Goal: Browse casually: Explore the website without a specific task or goal

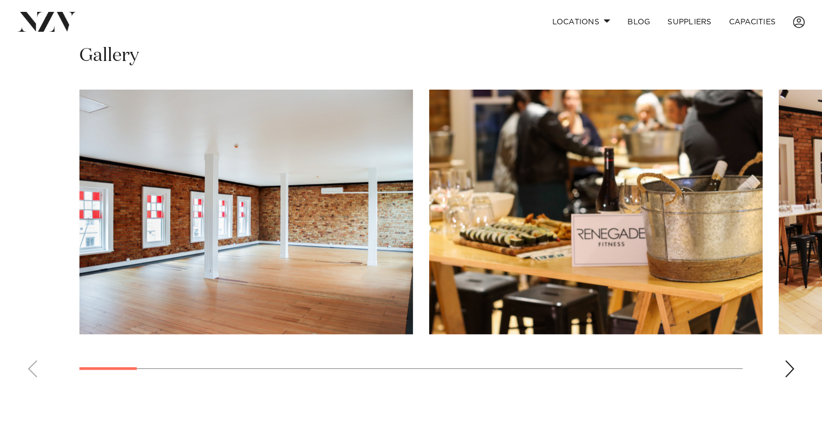
scroll to position [784, 0]
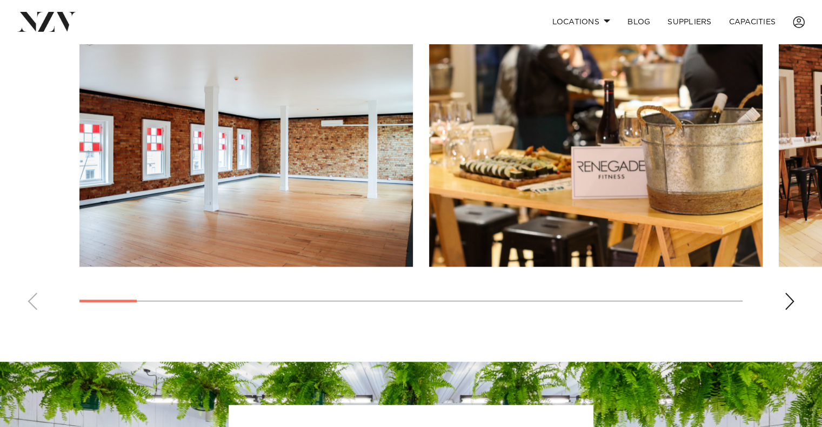
click at [787, 299] on div "Next slide" at bounding box center [789, 301] width 11 height 17
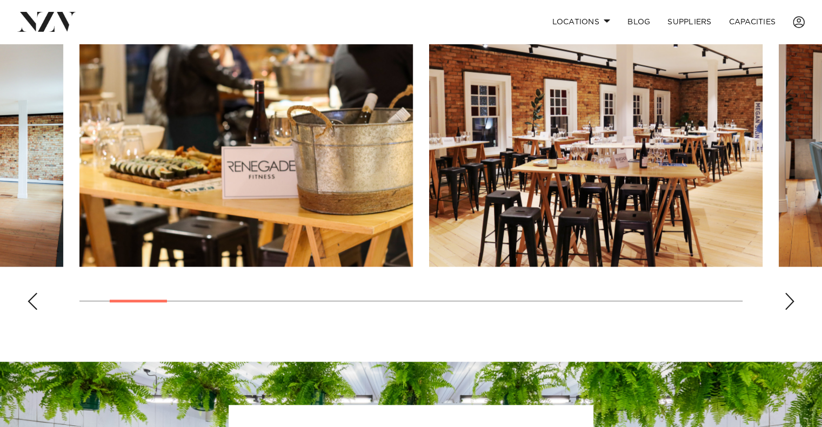
click at [787, 299] on div "Next slide" at bounding box center [789, 301] width 11 height 17
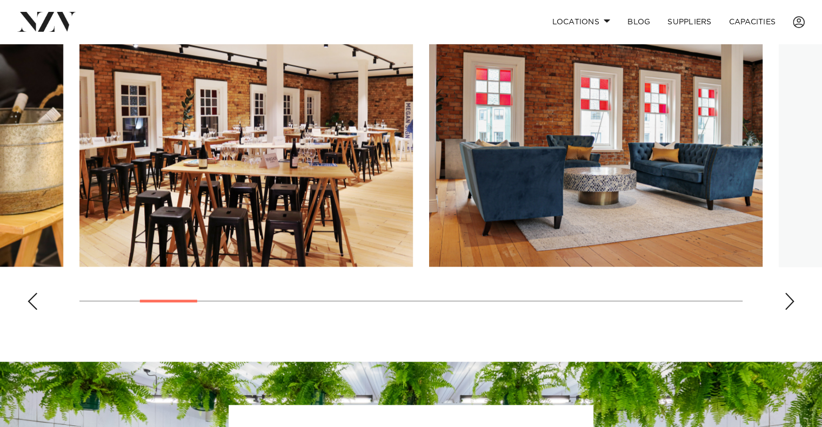
click at [787, 299] on div "Next slide" at bounding box center [789, 301] width 11 height 17
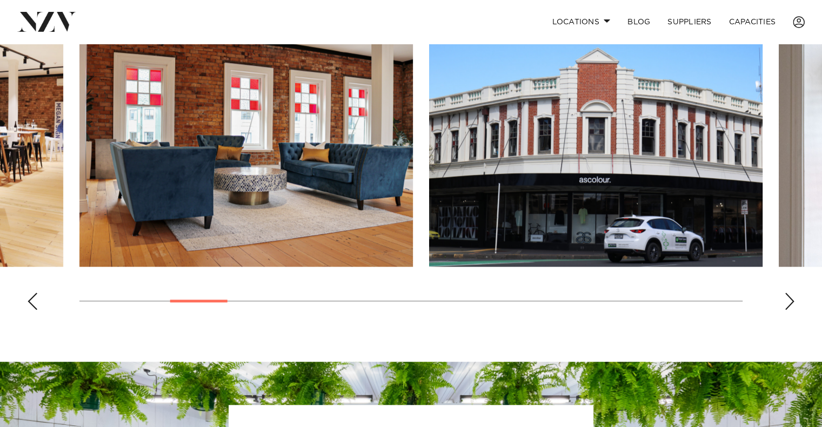
click at [787, 299] on div "Next slide" at bounding box center [789, 301] width 11 height 17
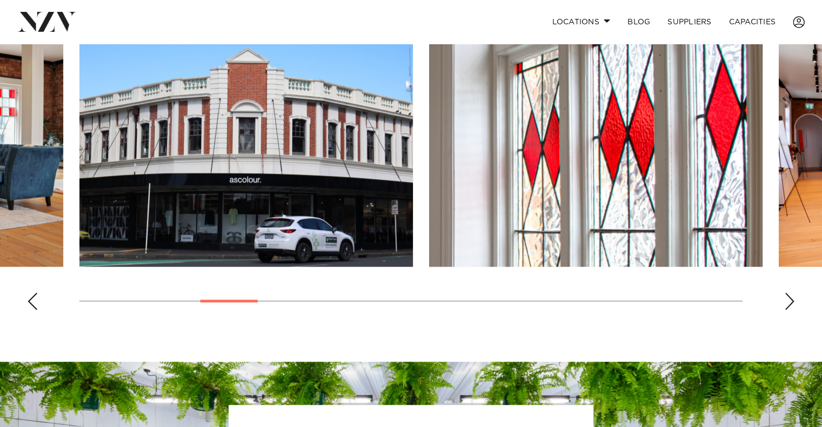
click at [787, 299] on div "Next slide" at bounding box center [789, 301] width 11 height 17
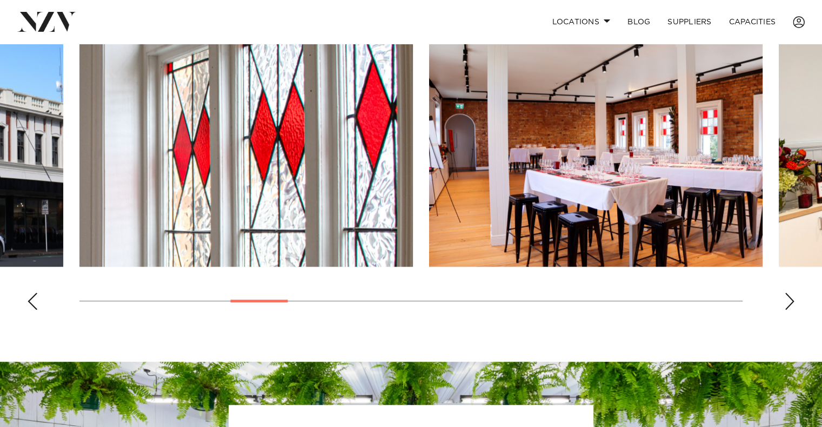
click at [787, 299] on div "Next slide" at bounding box center [789, 301] width 11 height 17
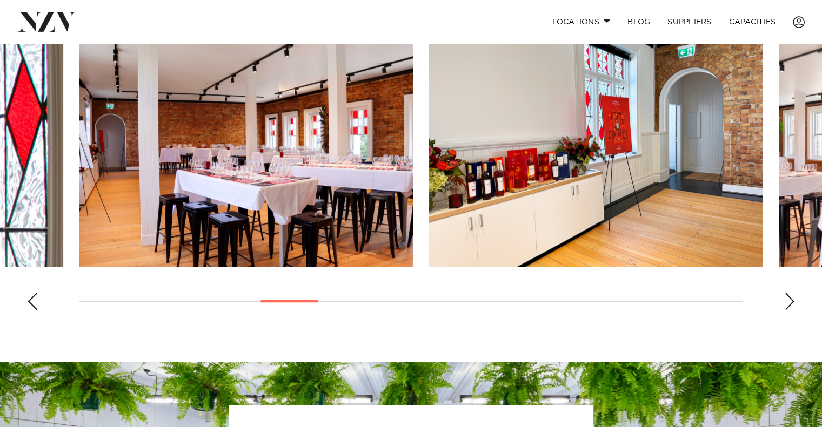
click at [787, 299] on div "Next slide" at bounding box center [789, 301] width 11 height 17
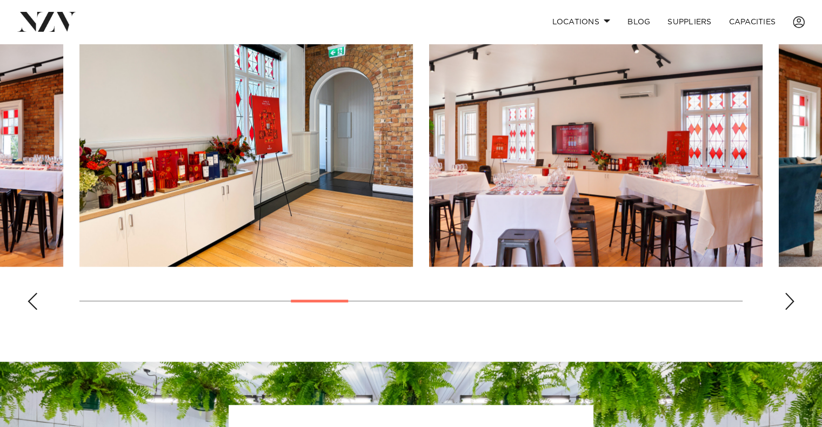
click at [787, 299] on div "Next slide" at bounding box center [789, 301] width 11 height 17
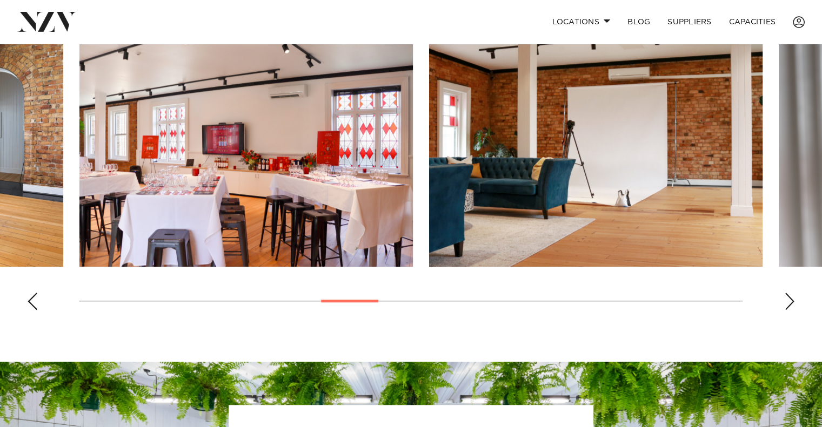
click at [787, 299] on div "Next slide" at bounding box center [789, 301] width 11 height 17
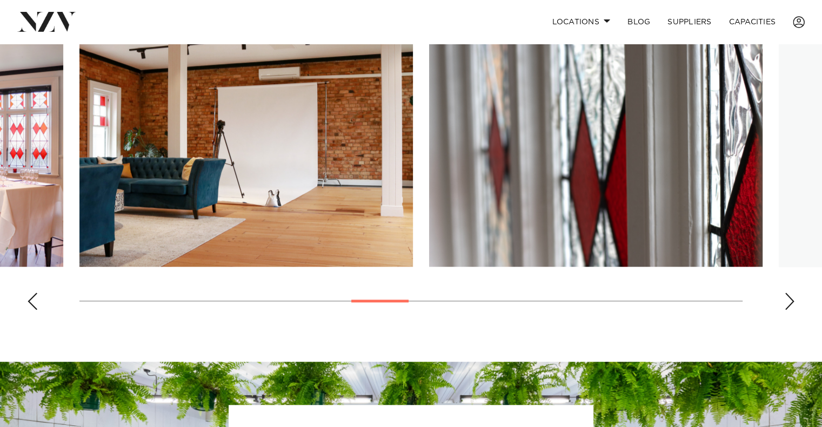
click at [787, 299] on div "Next slide" at bounding box center [789, 301] width 11 height 17
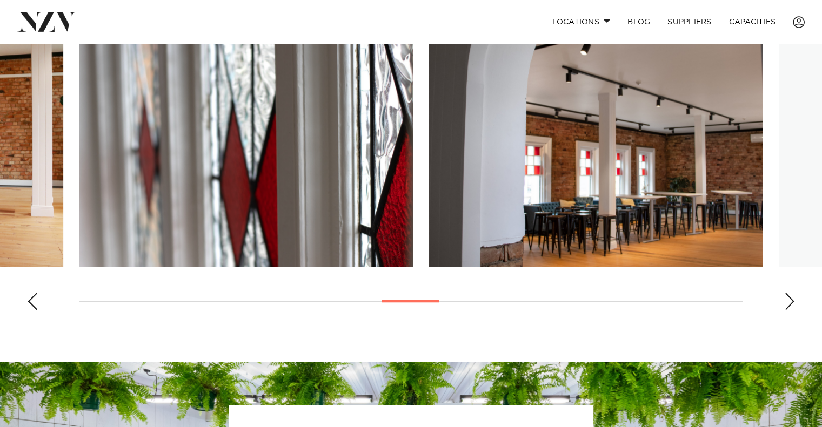
click at [787, 299] on div "Next slide" at bounding box center [789, 301] width 11 height 17
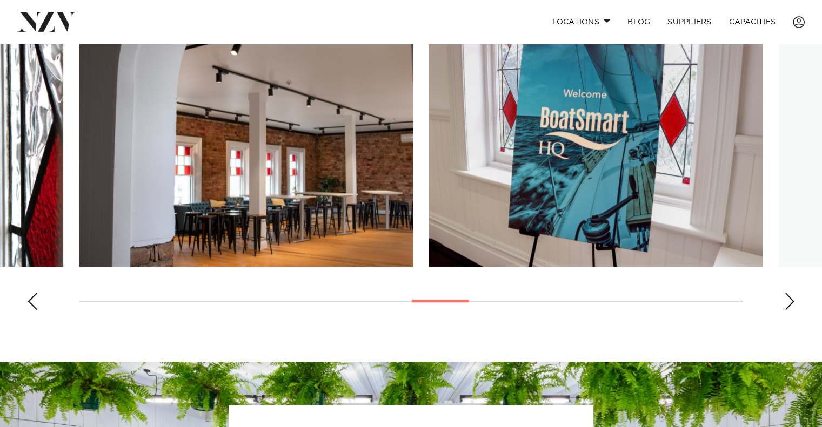
click at [787, 299] on div "Next slide" at bounding box center [789, 301] width 11 height 17
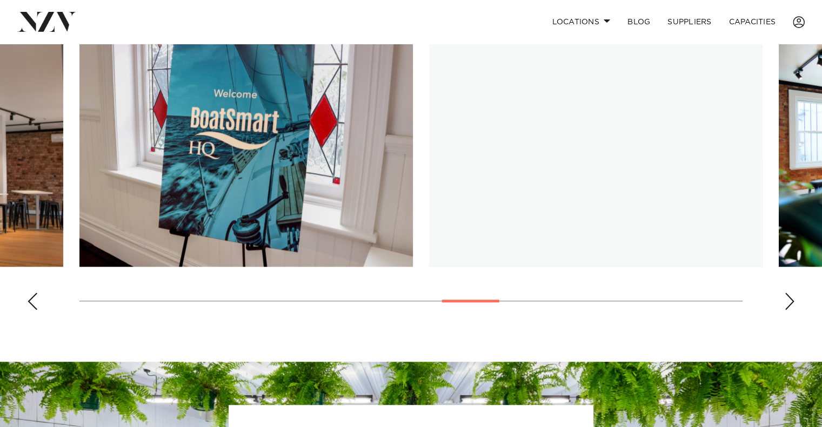
click at [787, 299] on div "Next slide" at bounding box center [789, 301] width 11 height 17
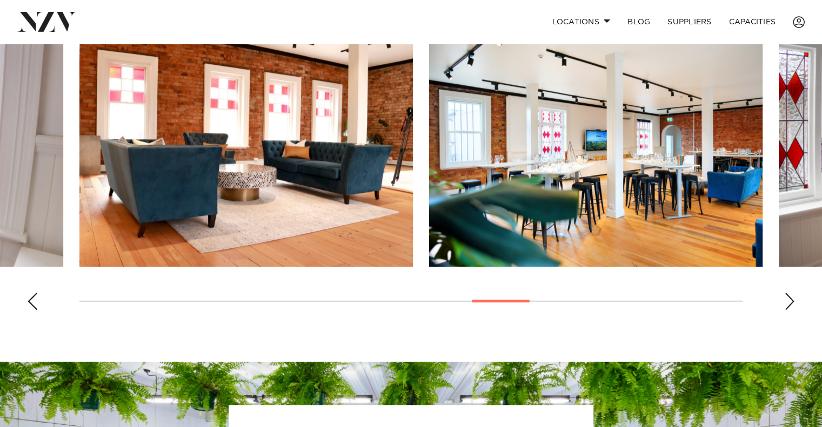
click at [787, 299] on div "Next slide" at bounding box center [789, 301] width 11 height 17
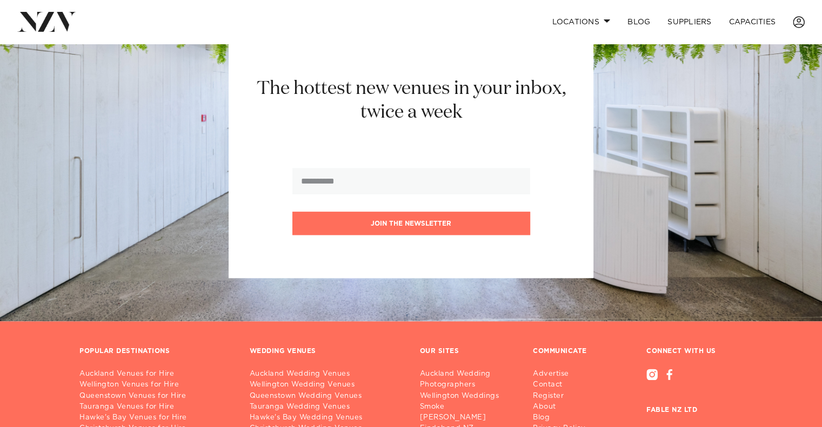
scroll to position [1157, 0]
